Goal: Navigation & Orientation: Find specific page/section

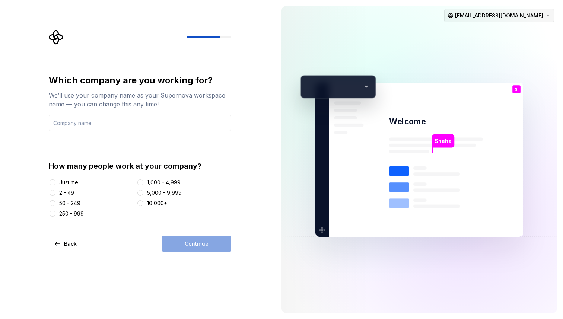
click at [522, 11] on html "Which company are you working for? We’ll use your company name as your Supernov…" at bounding box center [281, 159] width 563 height 319
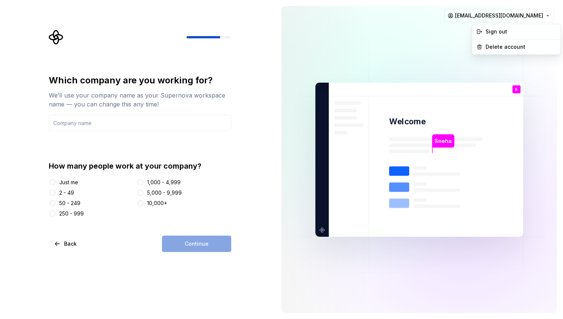
click at [499, 24] on div "Sign out Delete account" at bounding box center [515, 39] width 89 height 31
click at [499, 29] on div "Sign out" at bounding box center [520, 31] width 71 height 7
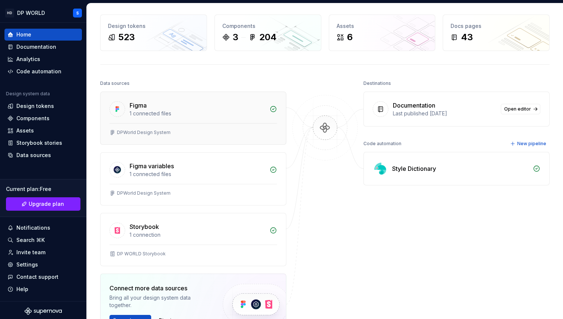
scroll to position [105, 0]
